Goal: Task Accomplishment & Management: Manage account settings

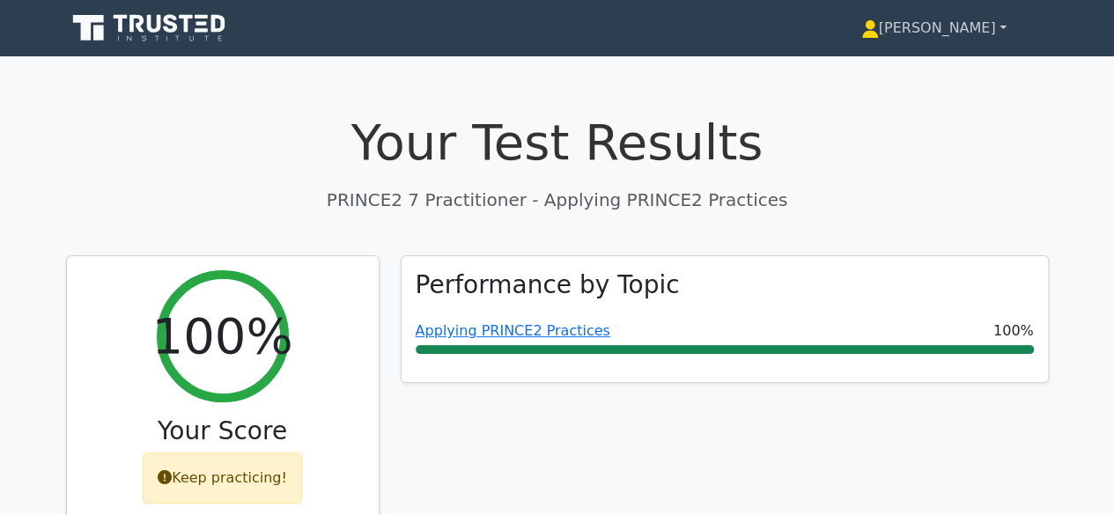
click at [878, 33] on icon at bounding box center [870, 33] width 16 height 7
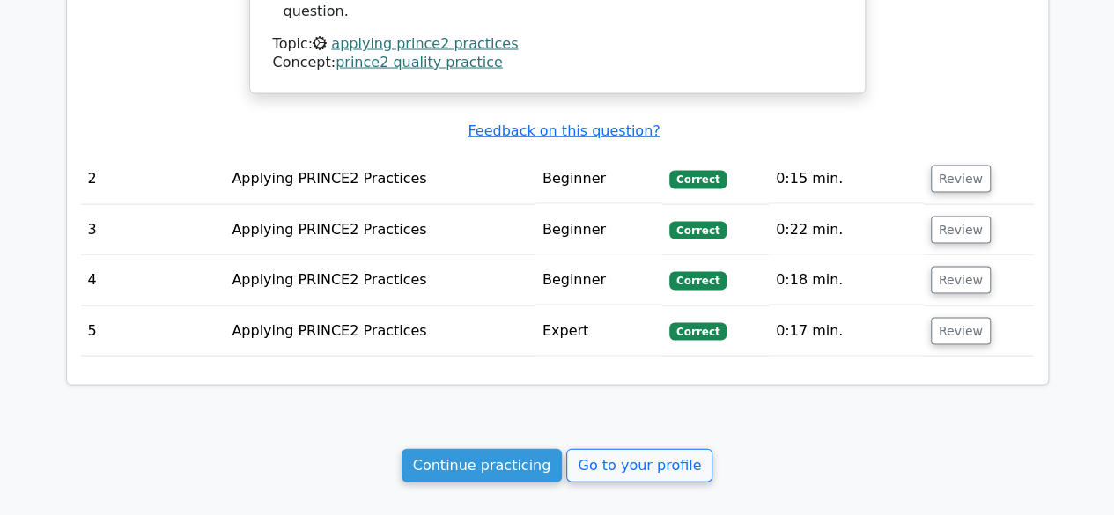
scroll to position [1705, 0]
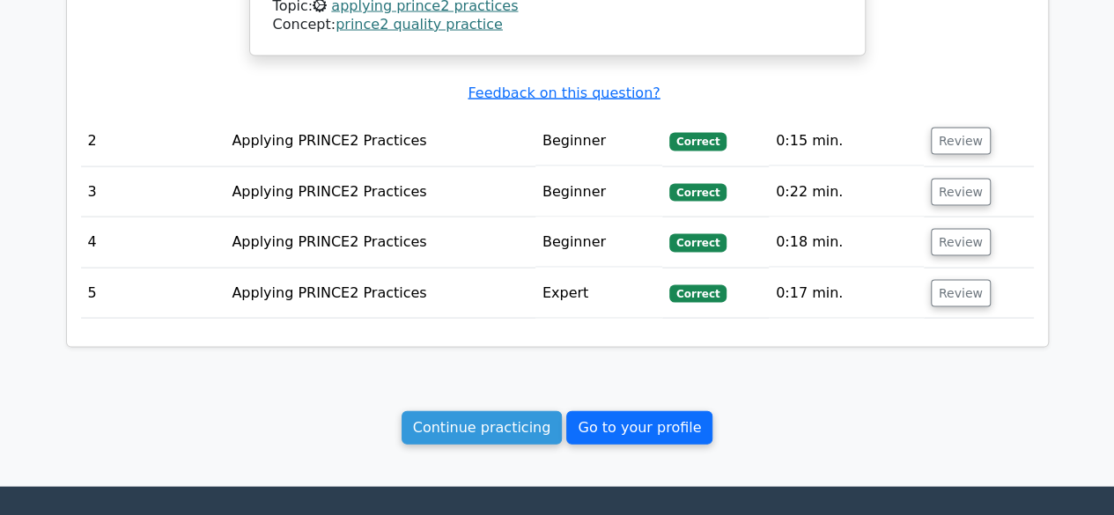
click at [622, 411] on link "Go to your profile" at bounding box center [639, 427] width 146 height 33
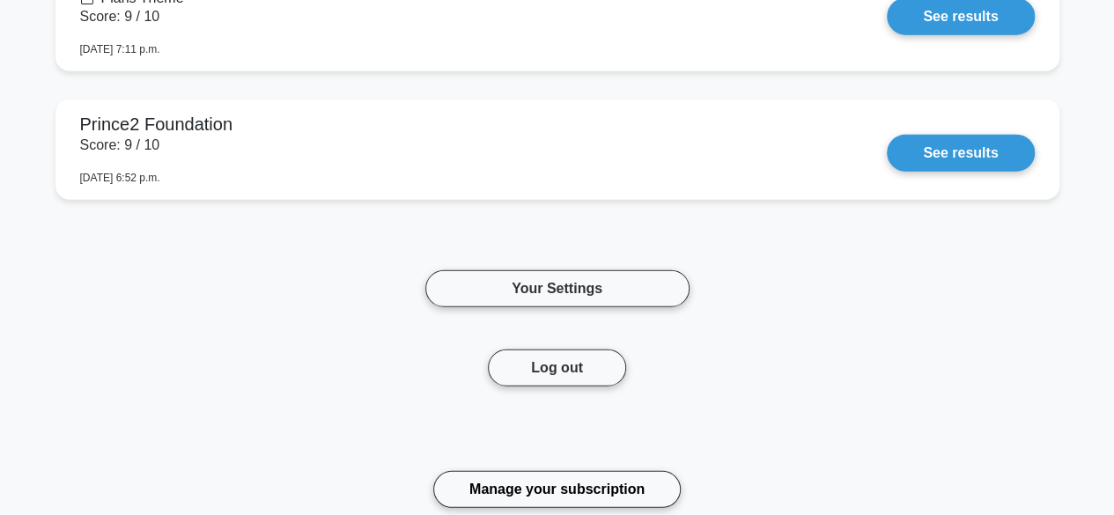
scroll to position [2165, 0]
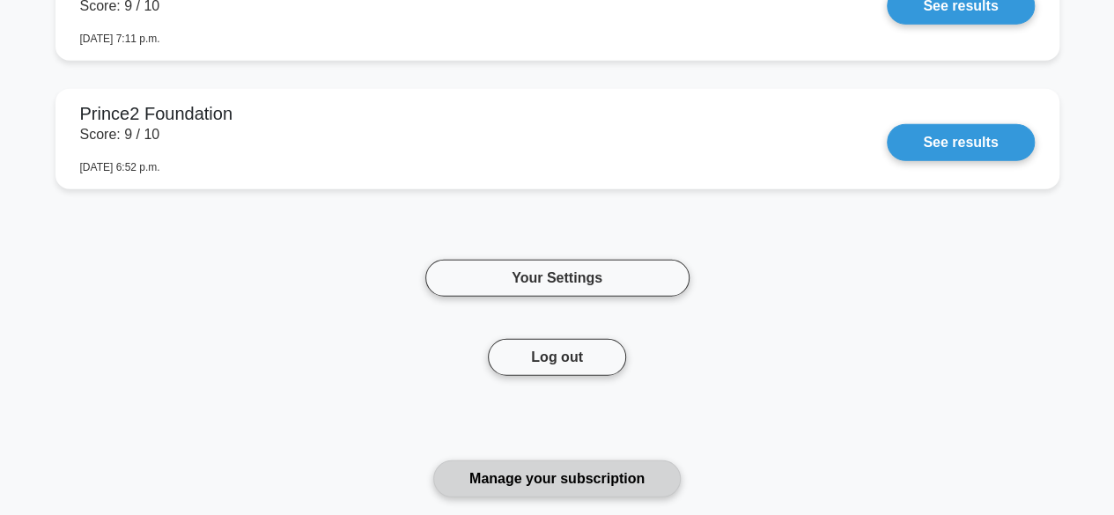
click at [557, 461] on link "Manage your subscription" at bounding box center [557, 479] width 248 height 37
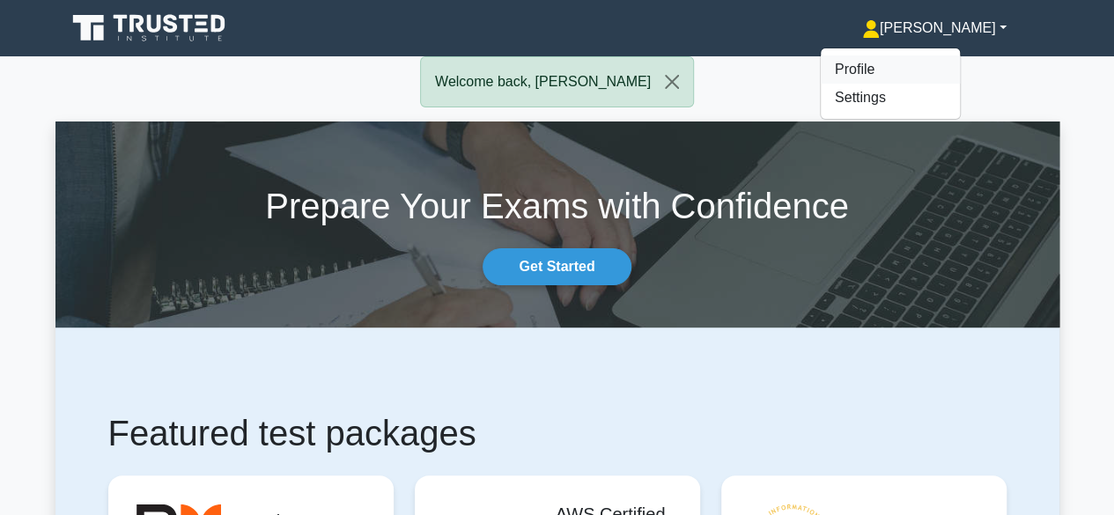
click at [927, 65] on link "Profile" at bounding box center [890, 69] width 139 height 28
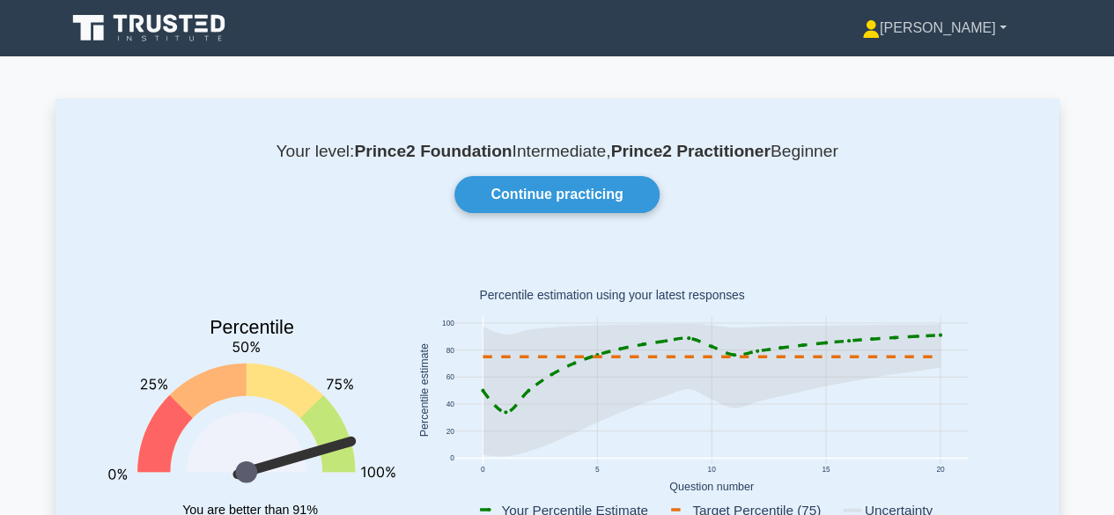
click at [1001, 33] on link "[PERSON_NAME]" at bounding box center [934, 28] width 229 height 35
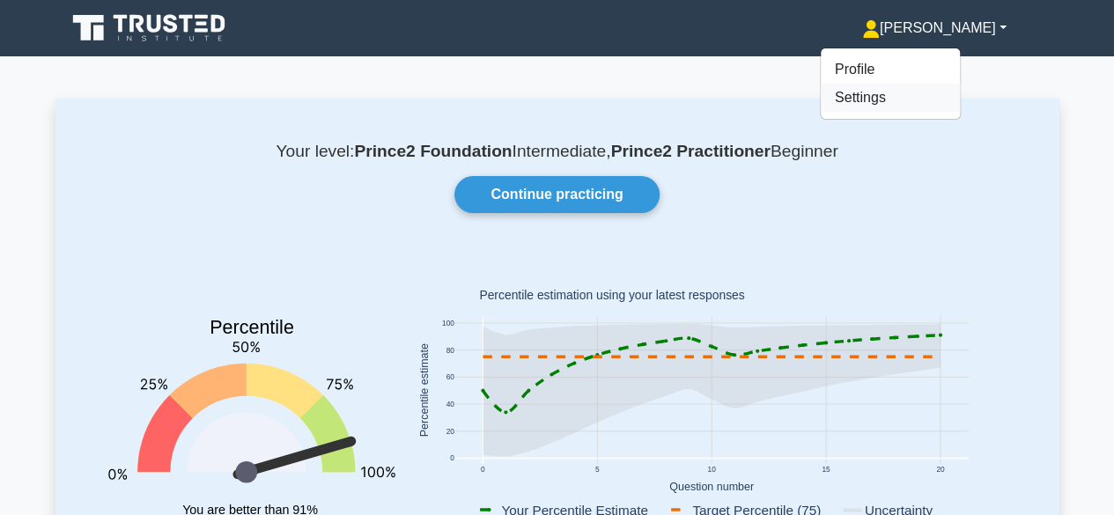
click at [960, 98] on link "Settings" at bounding box center [890, 98] width 139 height 28
